Goal: Transaction & Acquisition: Subscribe to service/newsletter

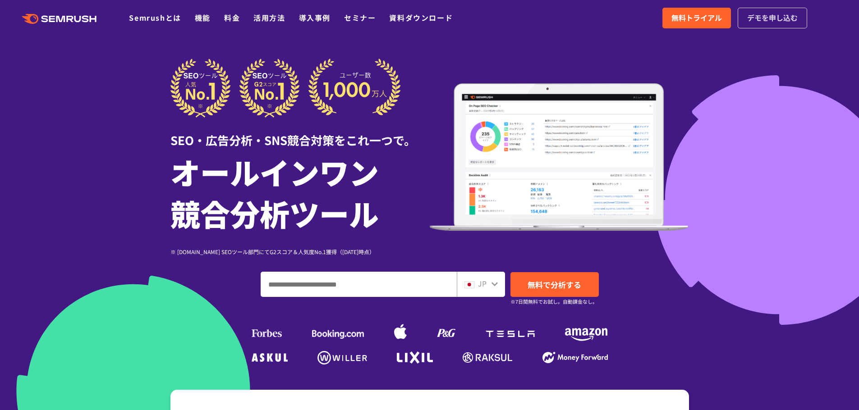
click at [789, 21] on span "デモを申し込む" at bounding box center [772, 18] width 50 height 12
click at [400, 291] on input "ドメイン、キーワードまたはURLを入力してください" at bounding box center [358, 284] width 195 height 24
click at [495, 282] on icon at bounding box center [494, 283] width 7 height 7
click at [494, 286] on icon at bounding box center [494, 283] width 7 height 7
click at [351, 285] on input "ドメイン、キーワードまたはURLを入力してください" at bounding box center [358, 284] width 195 height 24
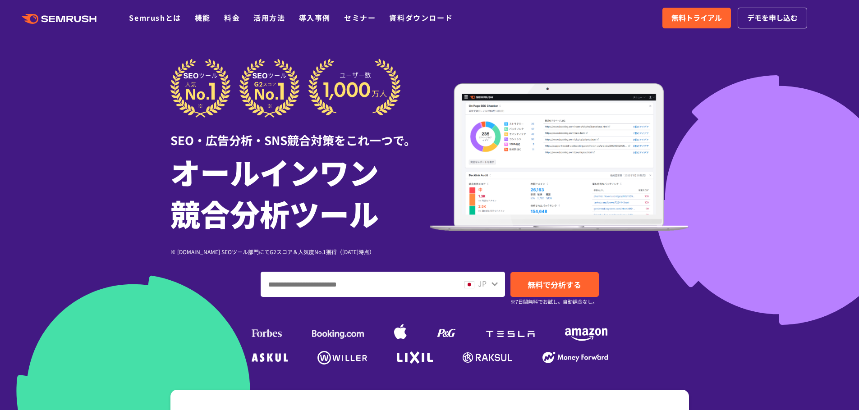
click at [351, 282] on input "ドメイン、キーワードまたはURLを入力してください" at bounding box center [358, 284] width 195 height 24
paste input "**********"
type input "**********"
click at [564, 286] on span "無料で分析する" at bounding box center [555, 284] width 54 height 11
click at [770, 18] on span "デモを申し込む" at bounding box center [772, 18] width 50 height 12
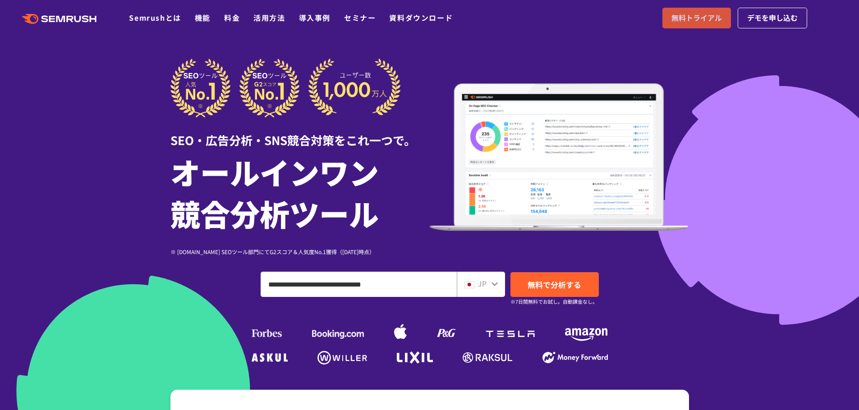
click at [695, 20] on span "無料トライアル" at bounding box center [696, 18] width 50 height 12
click at [164, 20] on link "Semrushとは" at bounding box center [155, 17] width 52 height 11
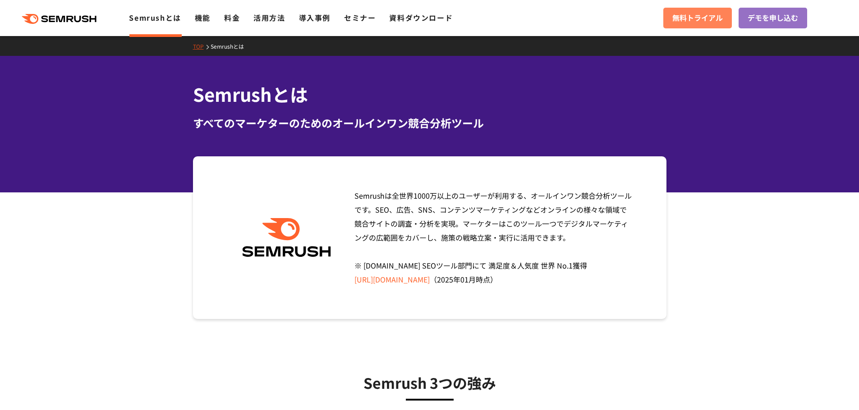
click at [706, 19] on span "無料トライアル" at bounding box center [697, 18] width 50 height 12
